Goal: Task Accomplishment & Management: Complete application form

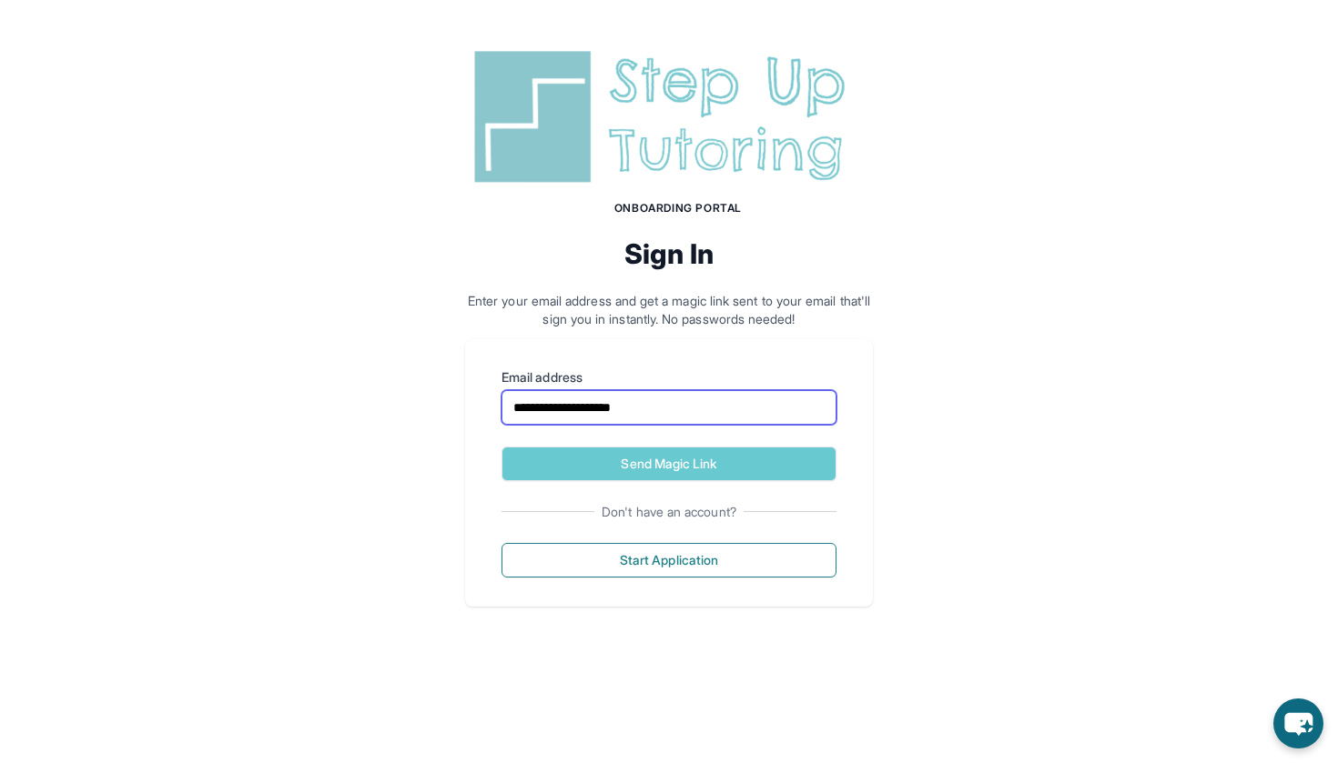
type input "**********"
click at [669, 463] on button "Send Magic Link" at bounding box center [668, 464] width 335 height 35
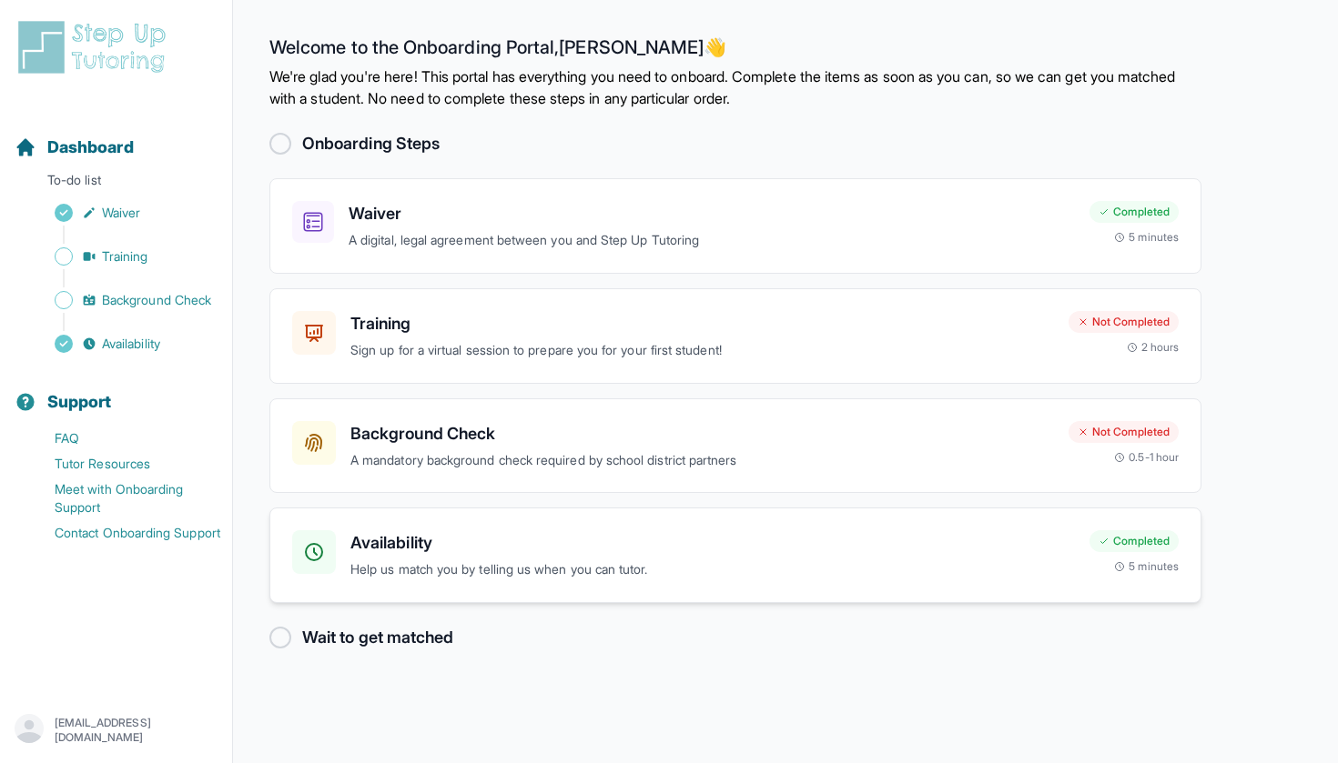
click at [530, 517] on div "Availability Help us match you by telling us when you can tutor. Completed 5 mi…" at bounding box center [735, 556] width 932 height 96
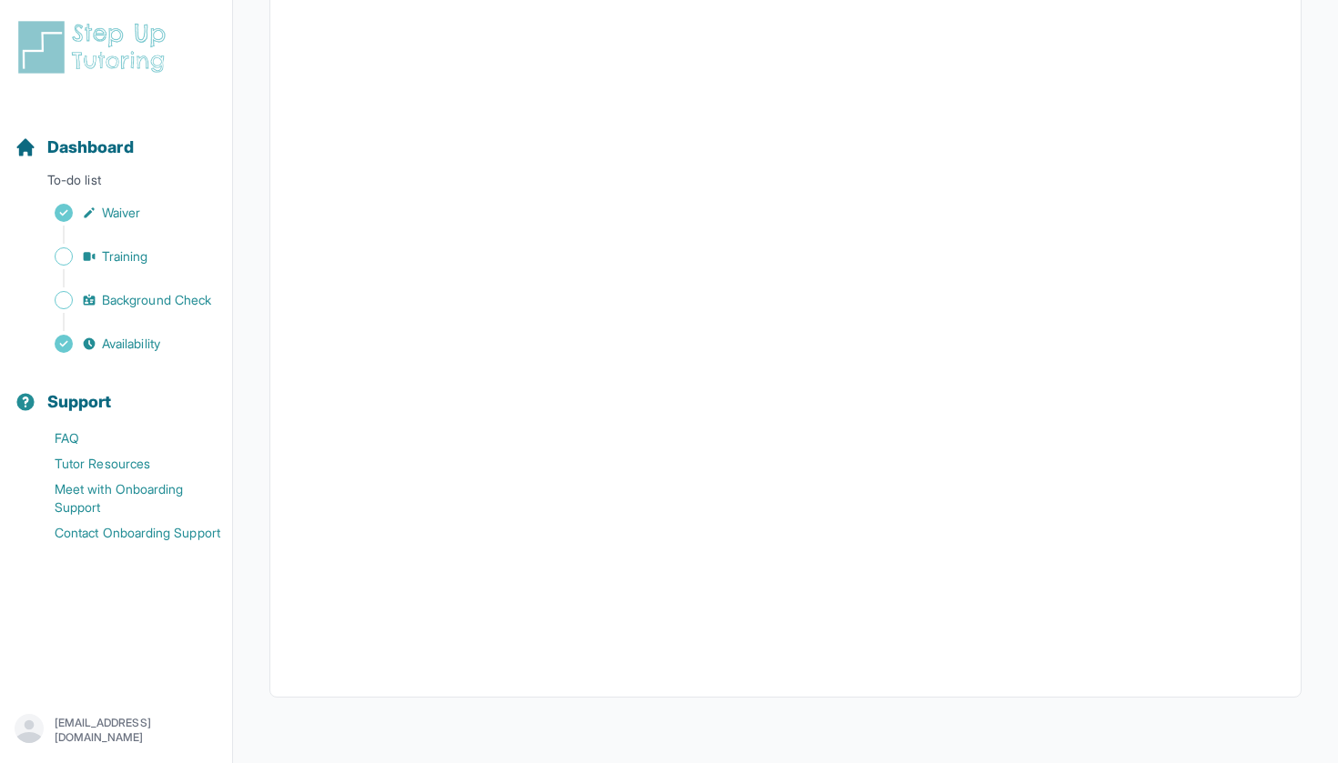
scroll to position [294, 0]
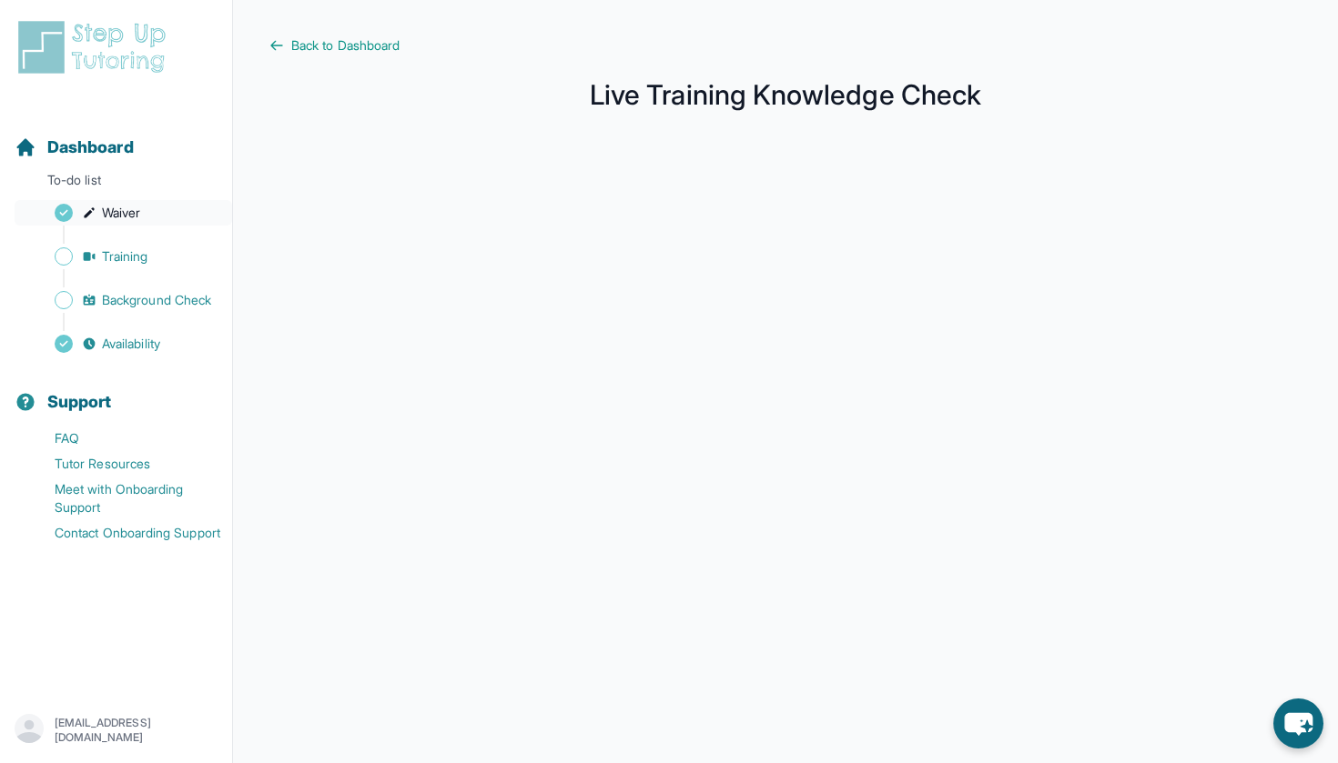
click at [153, 215] on link "Waiver" at bounding box center [123, 212] width 217 height 25
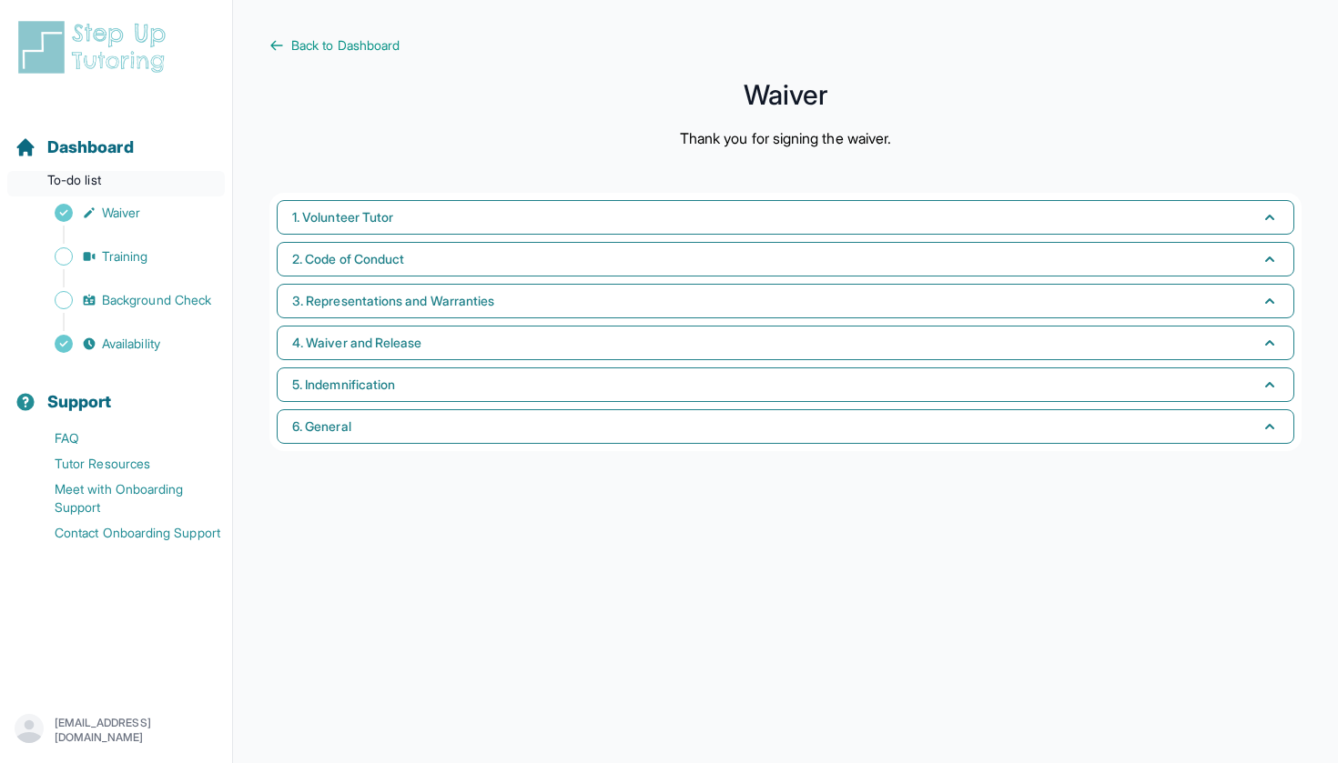
click at [126, 187] on p "To-do list" at bounding box center [115, 183] width 217 height 25
click at [103, 154] on span "Dashboard" at bounding box center [90, 147] width 86 height 25
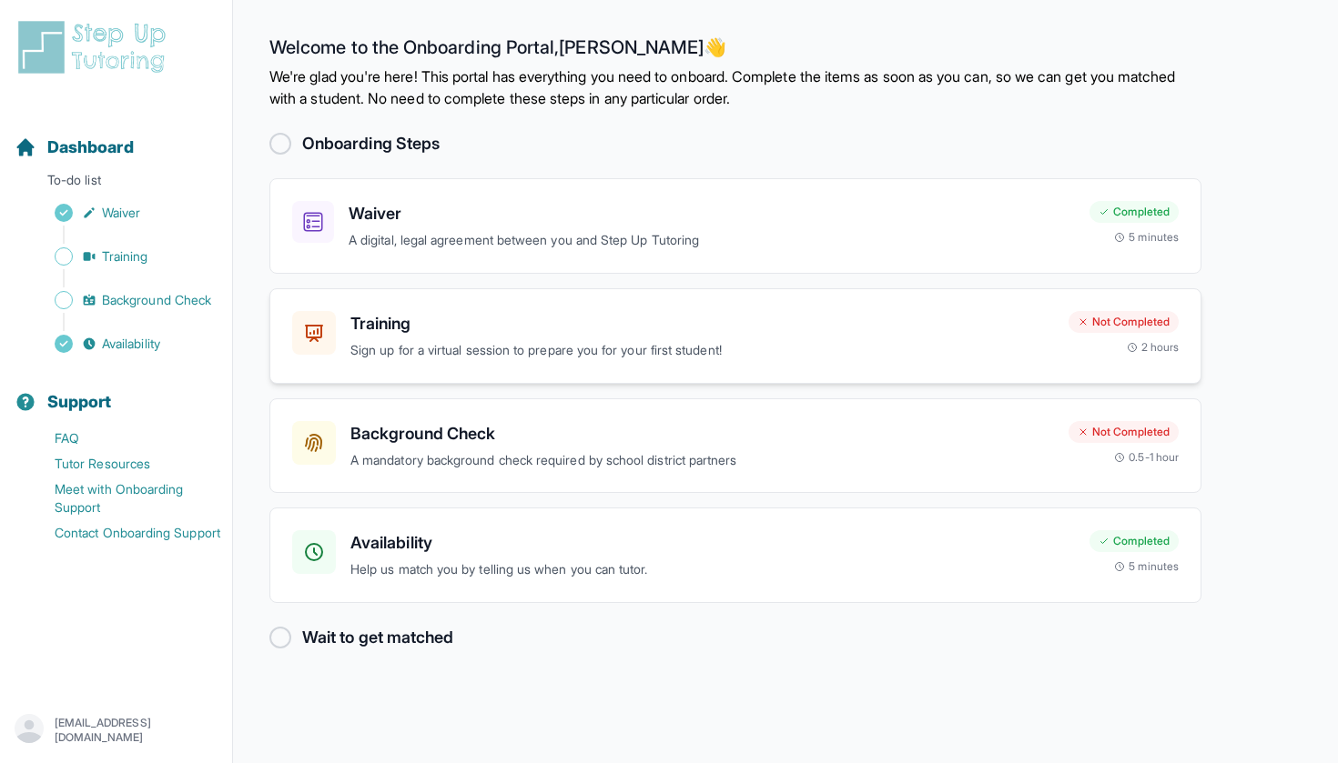
click at [611, 330] on h3 "Training" at bounding box center [701, 323] width 703 height 25
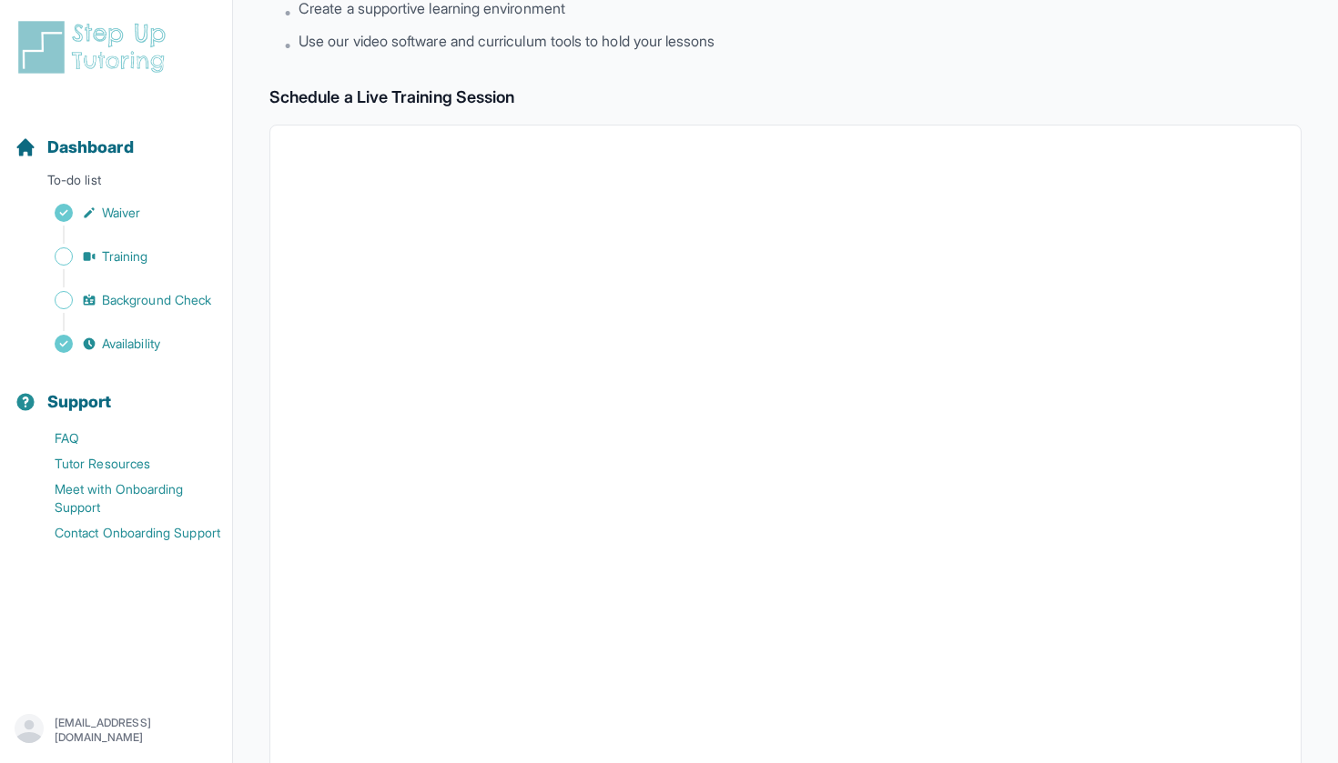
scroll to position [433, 0]
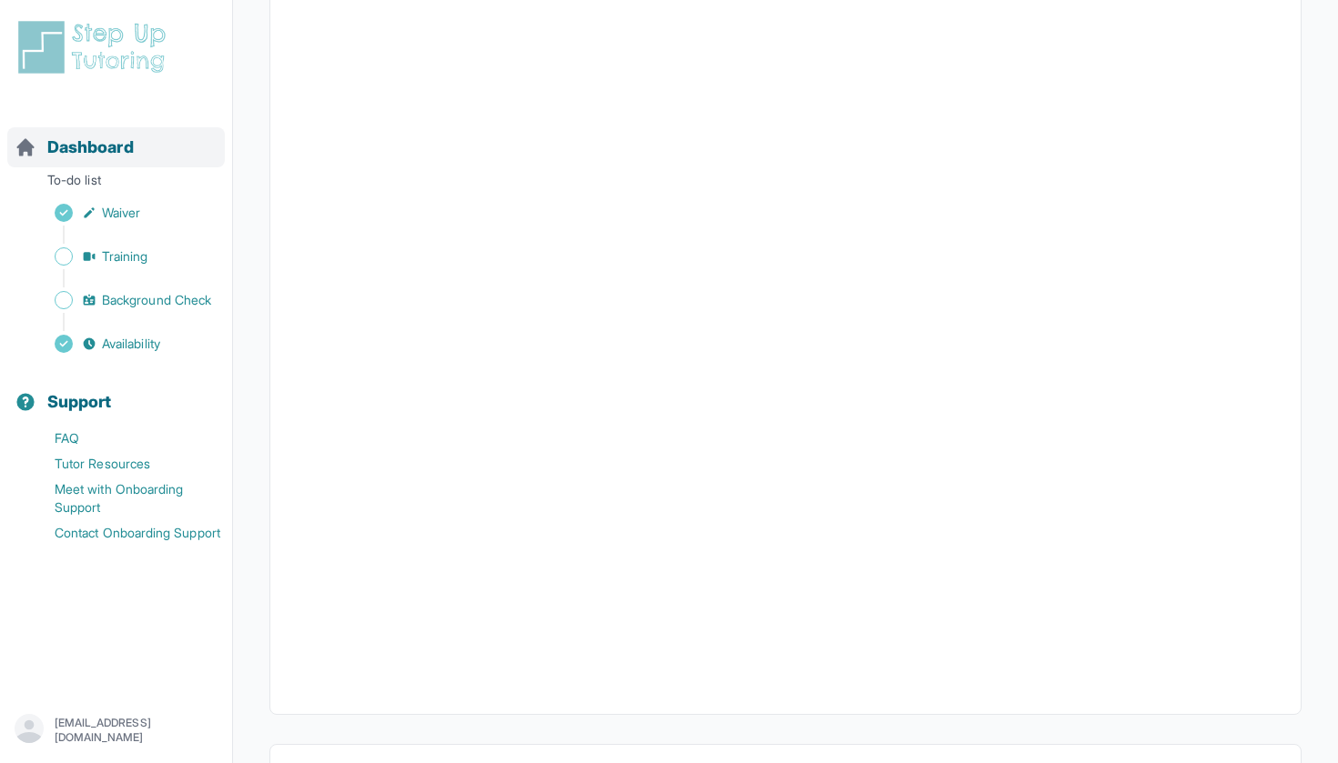
click at [124, 157] on span "Dashboard" at bounding box center [90, 147] width 86 height 25
